Goal: Find specific page/section: Find specific page/section

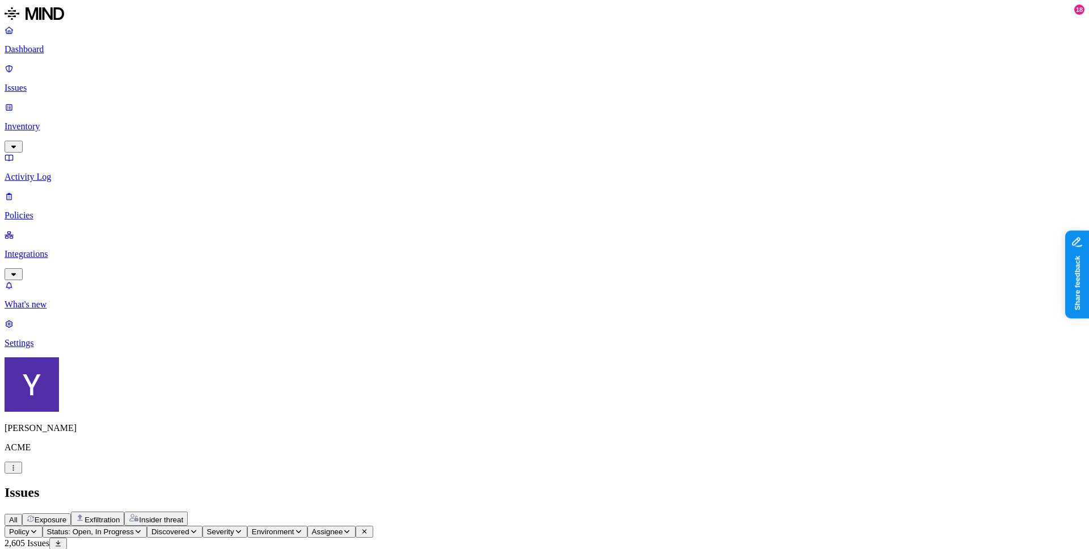
click at [18, 443] on span "All" at bounding box center [13, 519] width 9 height 9
click at [134, 443] on span "Status: Open, In Progress" at bounding box center [90, 531] width 87 height 9
click at [407, 443] on div "All Exposure Exfiltration Insider threat" at bounding box center [545, 518] width 1080 height 14
click at [120, 443] on span "Exfiltration" at bounding box center [101, 519] width 35 height 9
click at [18, 443] on span "All" at bounding box center [13, 519] width 9 height 9
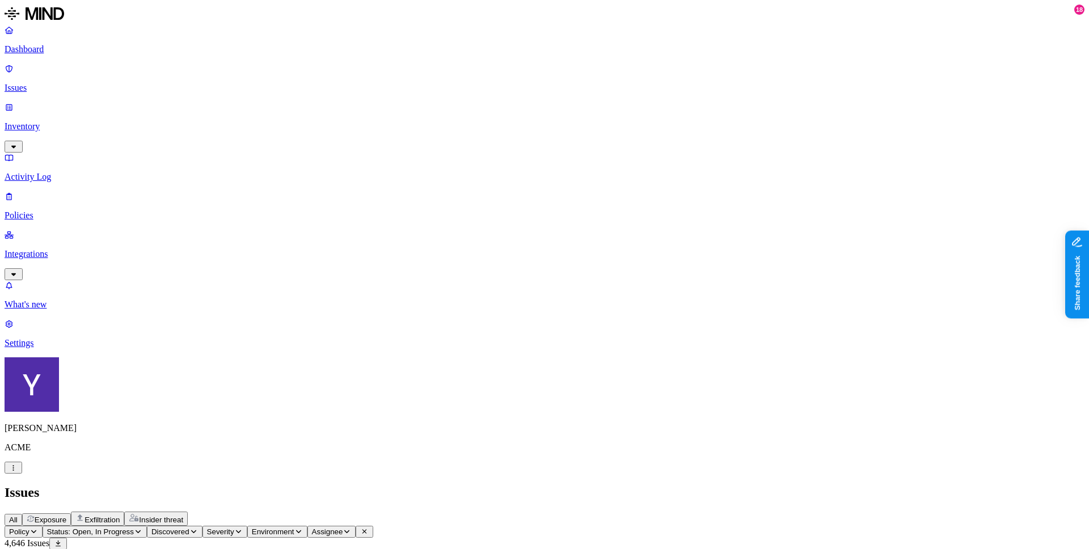
click at [74, 121] on p "Inventory" at bounding box center [545, 126] width 1080 height 10
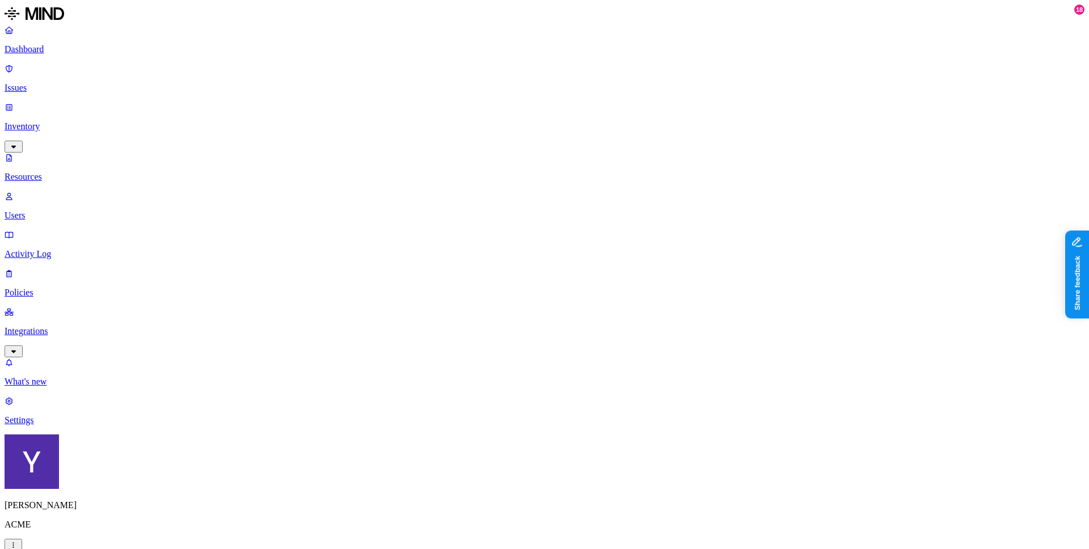
click at [54, 153] on link "Resources" at bounding box center [545, 167] width 1080 height 29
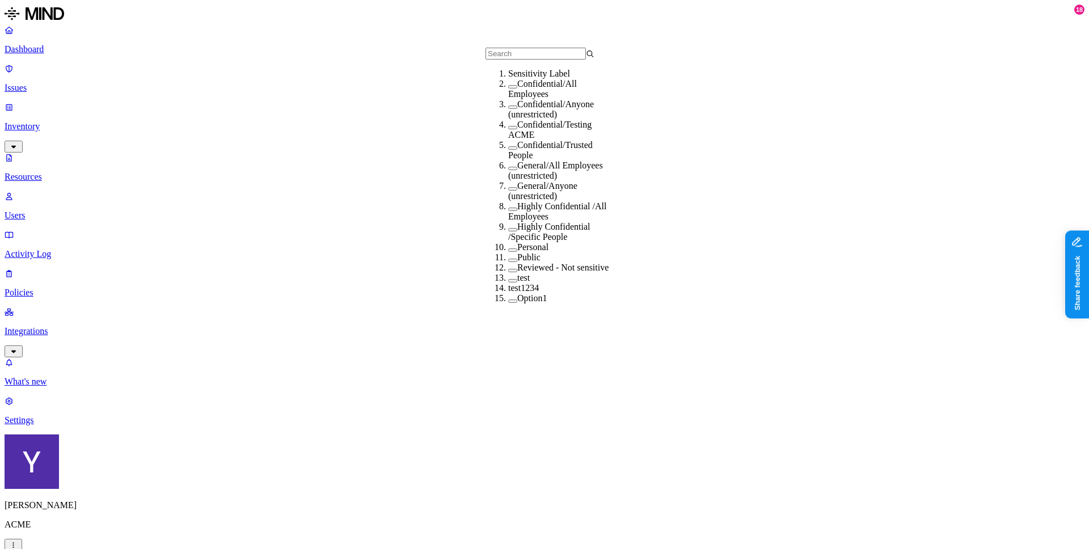
click at [508, 88] on button "button" at bounding box center [512, 86] width 9 height 3
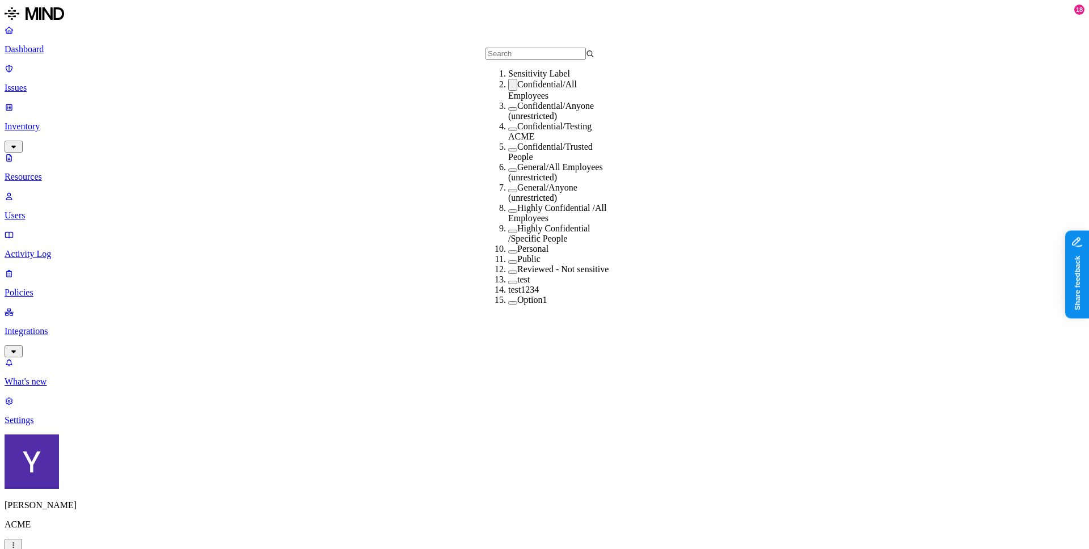
click at [508, 101] on div "Confidential/All Employees" at bounding box center [562, 90] width 109 height 22
click at [95, 311] on nav "Dashboard Issues Inventory Resources Users Activity Log Policies Integrations W…" at bounding box center [545, 225] width 1080 height 400
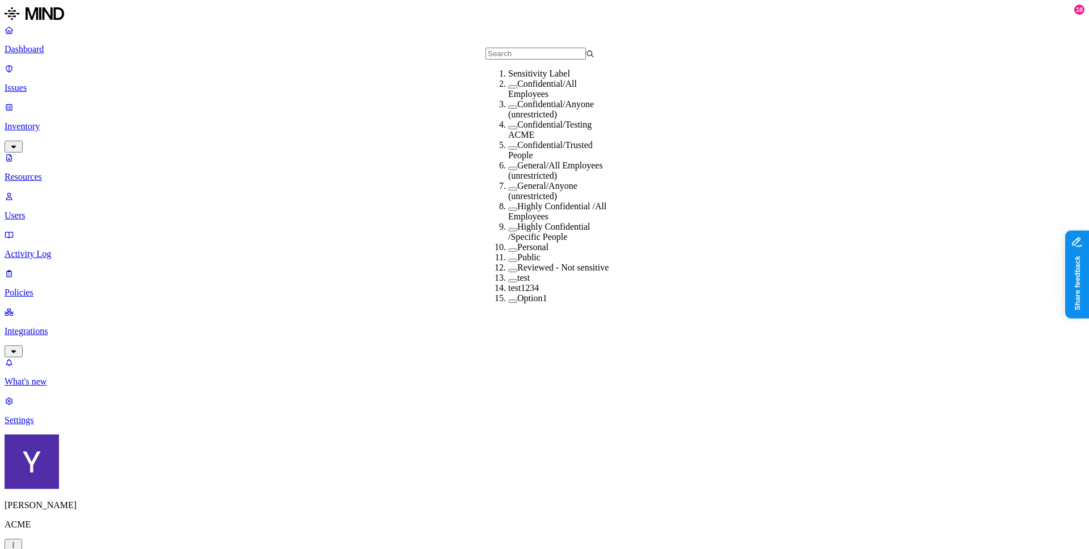
click at [508, 88] on button "button" at bounding box center [512, 86] width 9 height 3
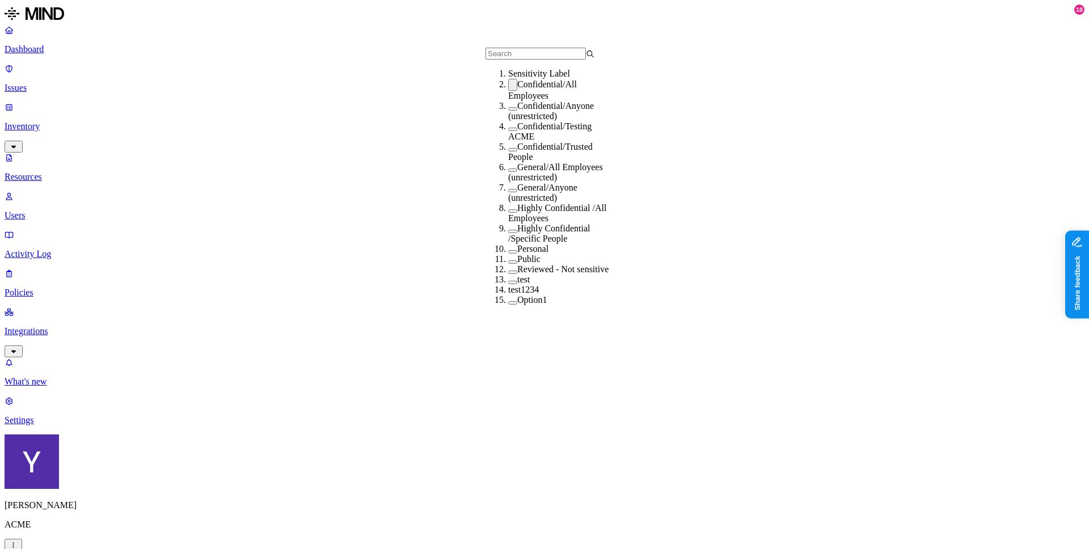
click at [508, 91] on button "button" at bounding box center [512, 85] width 9 height 12
click at [33, 363] on nav "Dashboard Issues Inventory Resources Users Activity Log Policies Integrations W…" at bounding box center [545, 225] width 1080 height 400
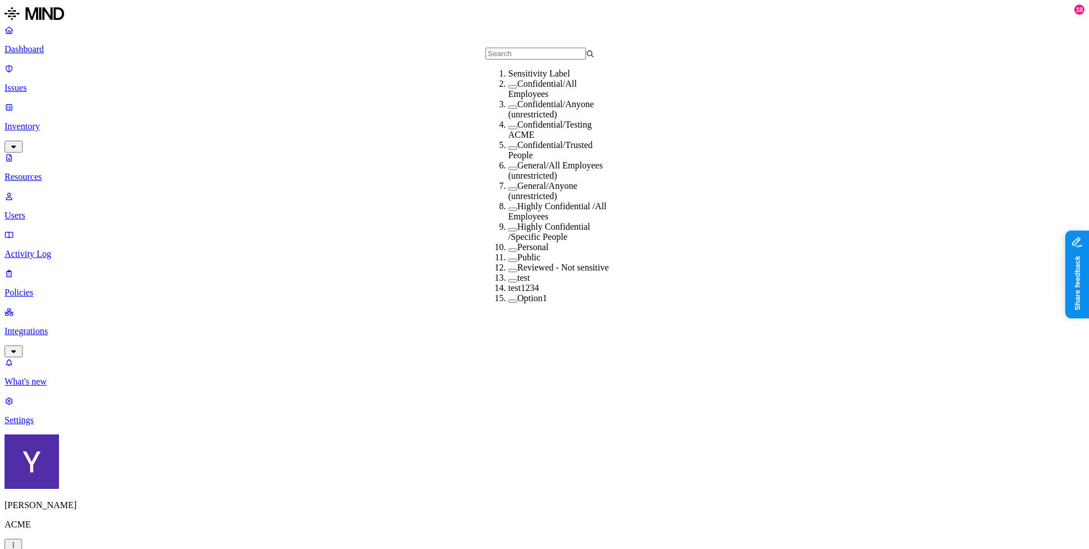
click at [508, 88] on button "button" at bounding box center [512, 86] width 9 height 3
